Goal: Task Accomplishment & Management: Manage account settings

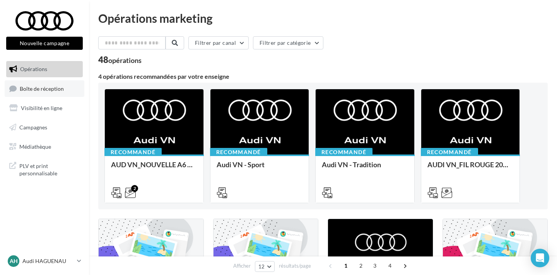
click at [52, 85] on span "Boîte de réception" at bounding box center [42, 88] width 44 height 7
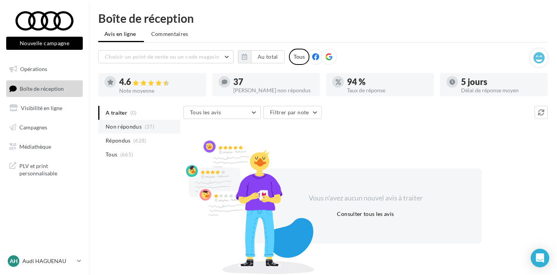
click at [164, 130] on li "Non répondus (37)" at bounding box center [139, 127] width 82 height 14
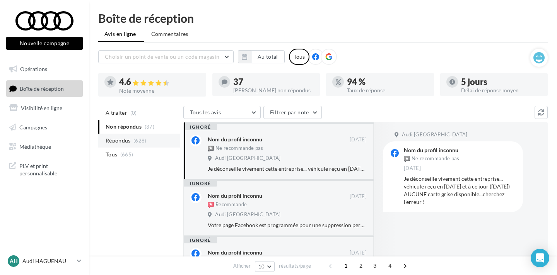
click at [160, 137] on li "Répondus (628)" at bounding box center [139, 141] width 82 height 14
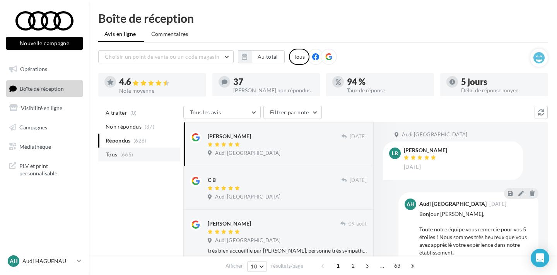
click at [156, 152] on li "Tous (665)" at bounding box center [139, 155] width 82 height 14
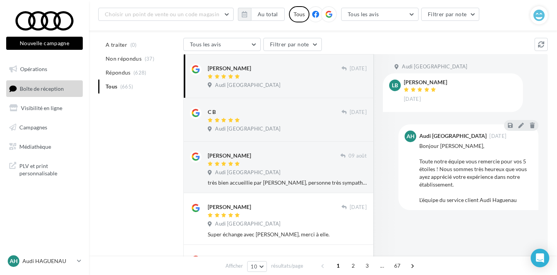
scroll to position [74, 0]
click at [67, 258] on p "Audi HAGUENAU" at bounding box center [47, 262] width 51 height 8
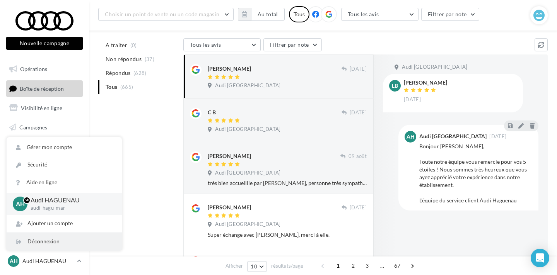
click at [68, 247] on div "Déconnexion" at bounding box center [64, 241] width 115 height 17
